Goal: Information Seeking & Learning: Learn about a topic

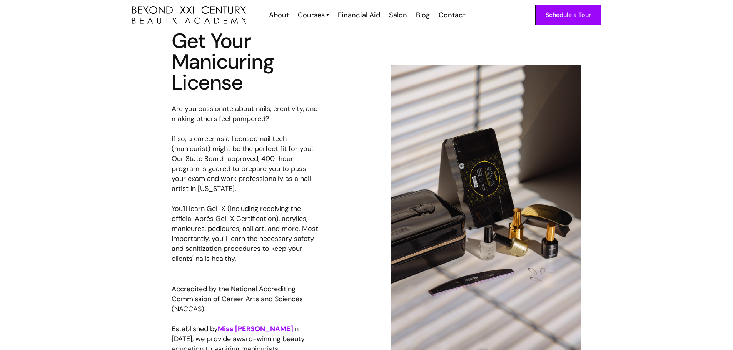
scroll to position [115, 0]
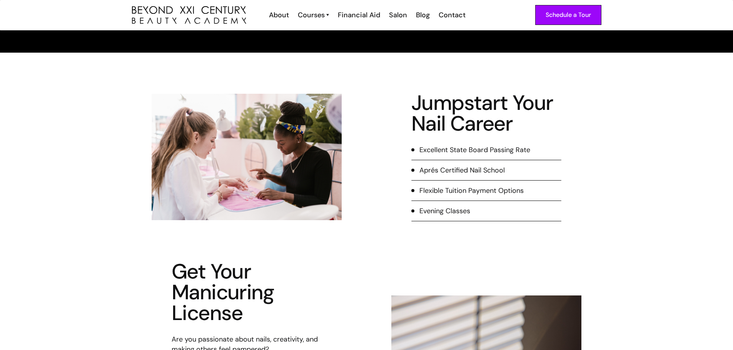
click at [461, 190] on div "Flexible Tuition Payment Options" at bounding box center [471, 191] width 104 height 10
drag, startPoint x: 463, startPoint y: 192, endPoint x: 468, endPoint y: 190, distance: 6.1
click at [468, 190] on div "Flexible Tuition Payment Options" at bounding box center [471, 191] width 104 height 10
click at [427, 191] on div "Flexible Tuition Payment Options" at bounding box center [471, 191] width 104 height 10
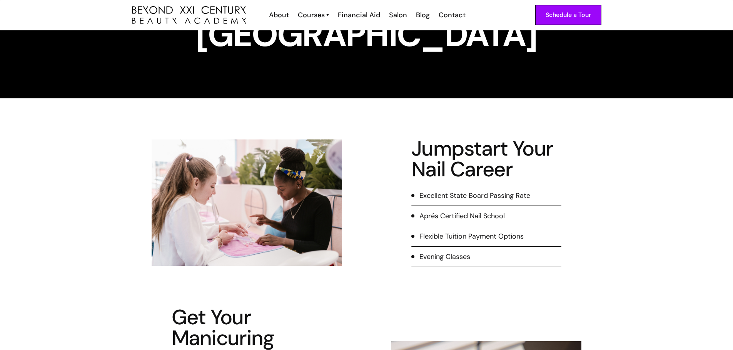
scroll to position [0, 0]
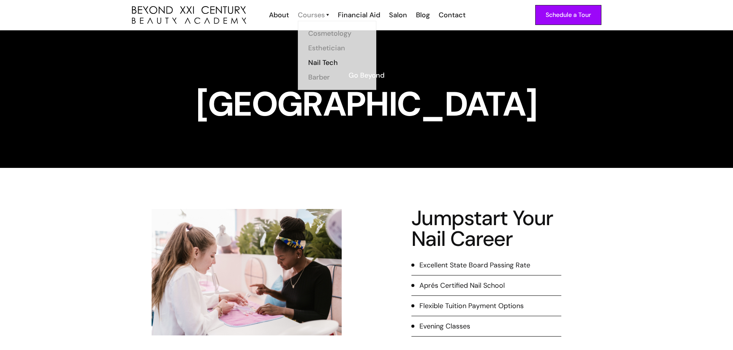
click at [321, 19] on div "Courses" at bounding box center [311, 15] width 27 height 10
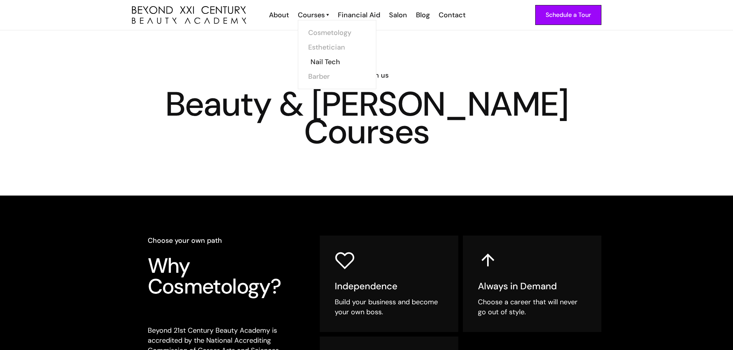
click at [331, 63] on link "Nail Tech" at bounding box center [339, 62] width 58 height 15
